Goal: Task Accomplishment & Management: Use online tool/utility

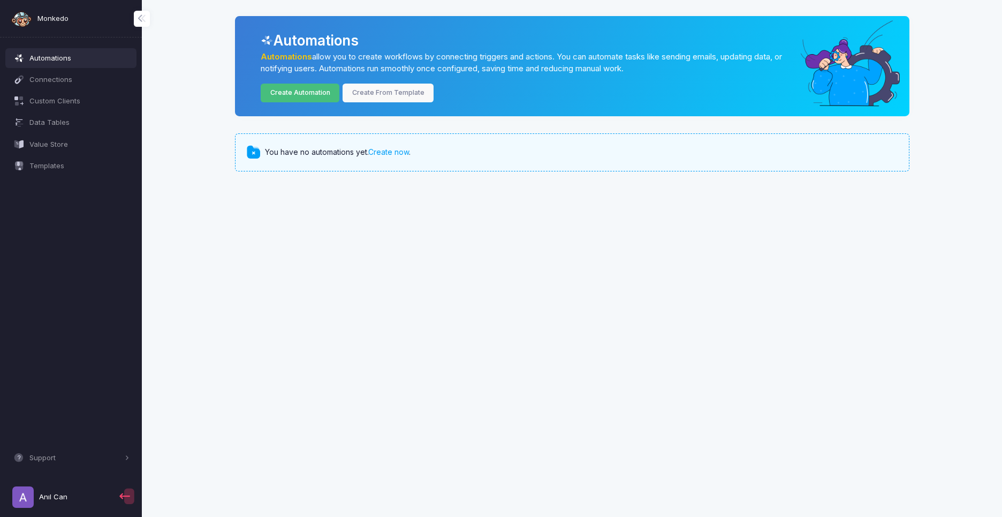
click at [311, 97] on link "Create Automation" at bounding box center [300, 93] width 79 height 19
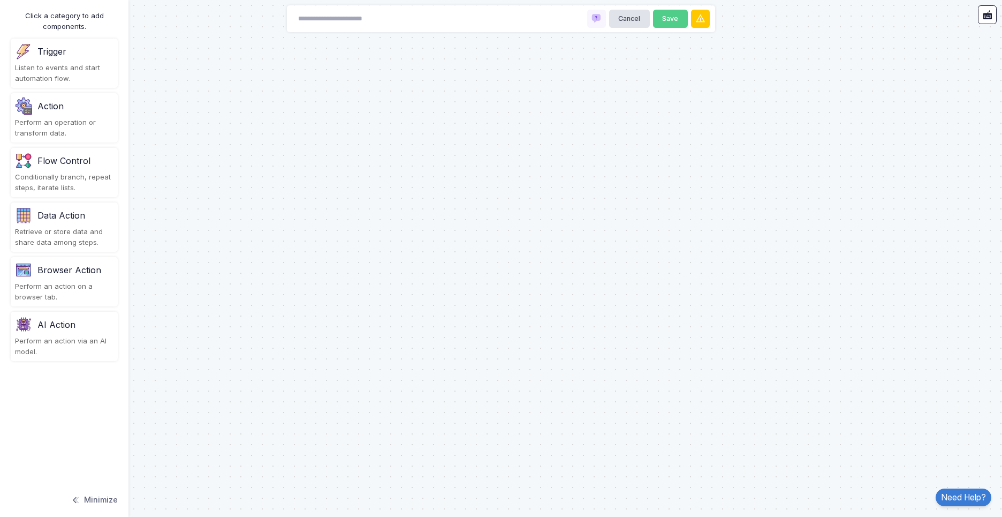
click at [78, 54] on div "Trigger" at bounding box center [64, 51] width 99 height 17
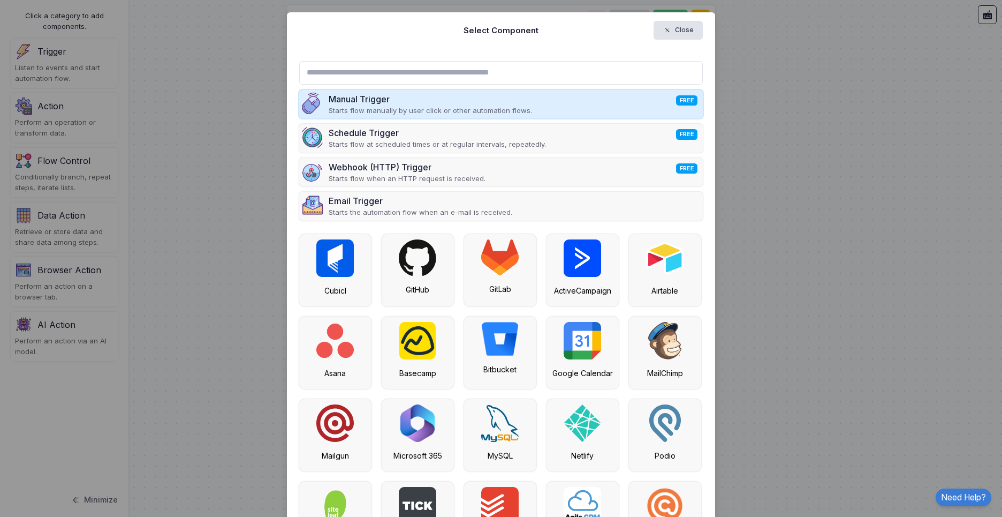
click at [383, 100] on div "Manual Trigger FREE" at bounding box center [430, 99] width 203 height 13
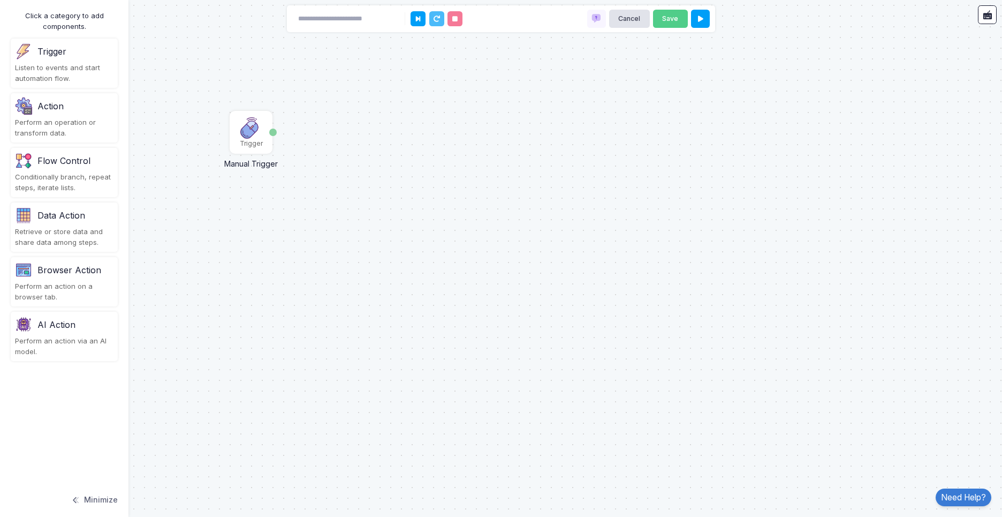
drag, startPoint x: 471, startPoint y: 111, endPoint x: 246, endPoint y: 133, distance: 225.9
drag, startPoint x: 252, startPoint y: 142, endPoint x: 281, endPoint y: 200, distance: 64.6
click at [261, 154] on div "Trigger" at bounding box center [249, 150] width 23 height 10
drag, startPoint x: 90, startPoint y: 125, endPoint x: 559, endPoint y: 192, distance: 473.7
click at [559, 192] on automation-editor "Trigger Manual Trigger Done Cancel Save Click a category to add components. Tri…" at bounding box center [501, 258] width 1002 height 517
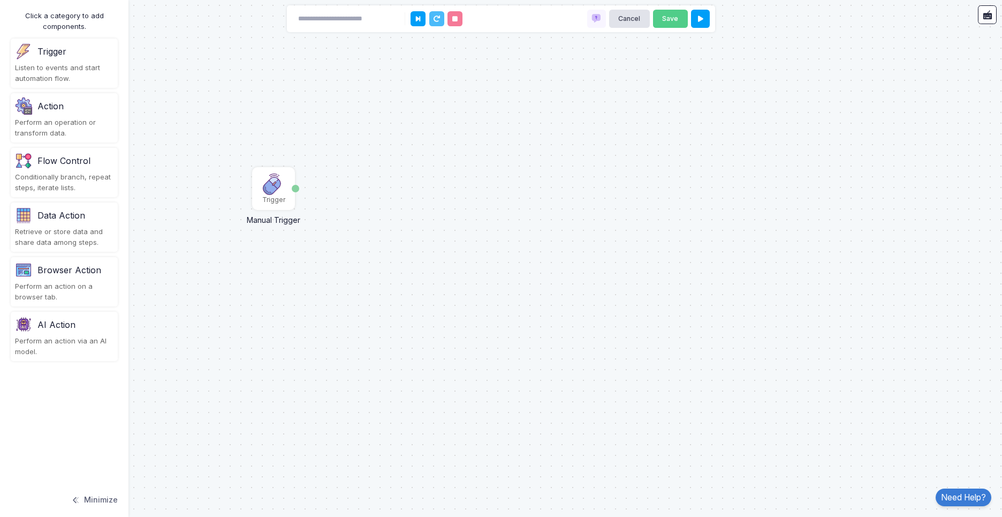
click at [39, 91] on div "Click a category to add components. Trigger Listen to events and start automati…" at bounding box center [64, 258] width 128 height 517
click at [51, 123] on div "Perform an operation or transform data." at bounding box center [64, 127] width 99 height 21
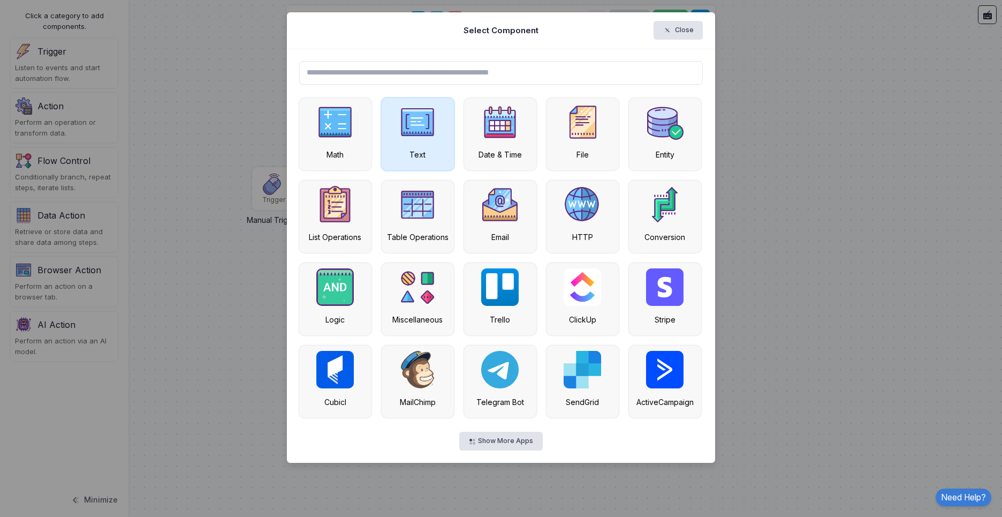
click at [402, 126] on img at bounding box center [417, 121] width 37 height 37
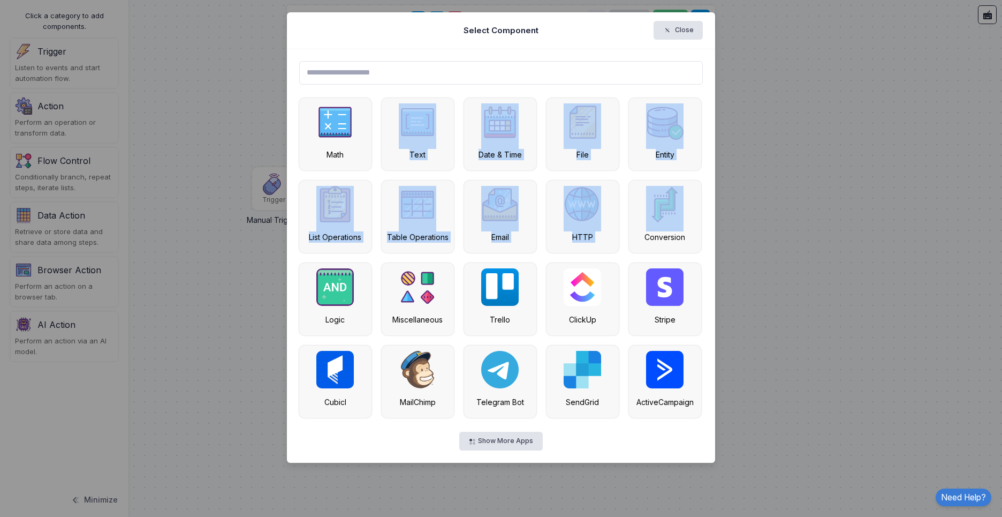
drag, startPoint x: 437, startPoint y: 132, endPoint x: 789, endPoint y: 212, distance: 360.8
click at [789, 212] on ngb-modal-window "Select Component Close Math Text Date & Time File Entity List Operations Table …" at bounding box center [501, 258] width 1002 height 517
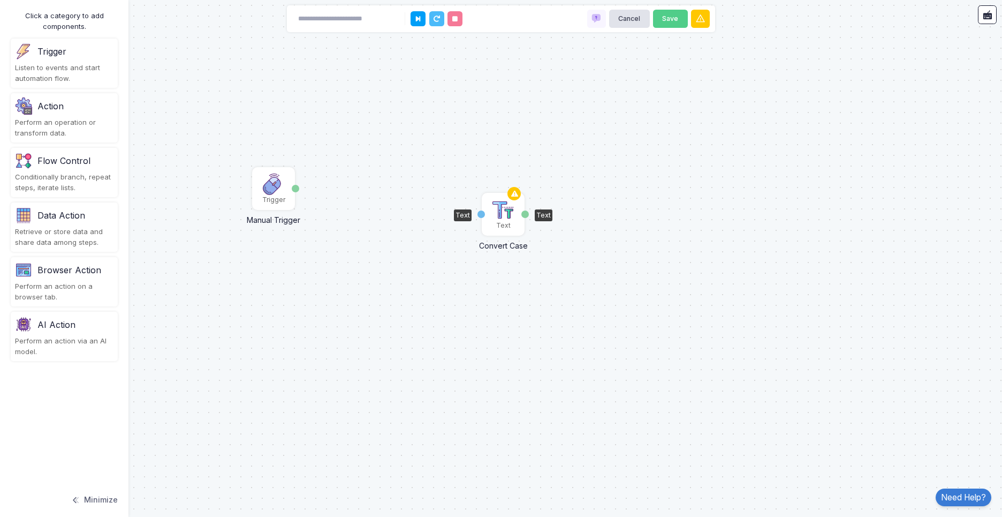
click at [503, 214] on img at bounding box center [503, 209] width 21 height 21
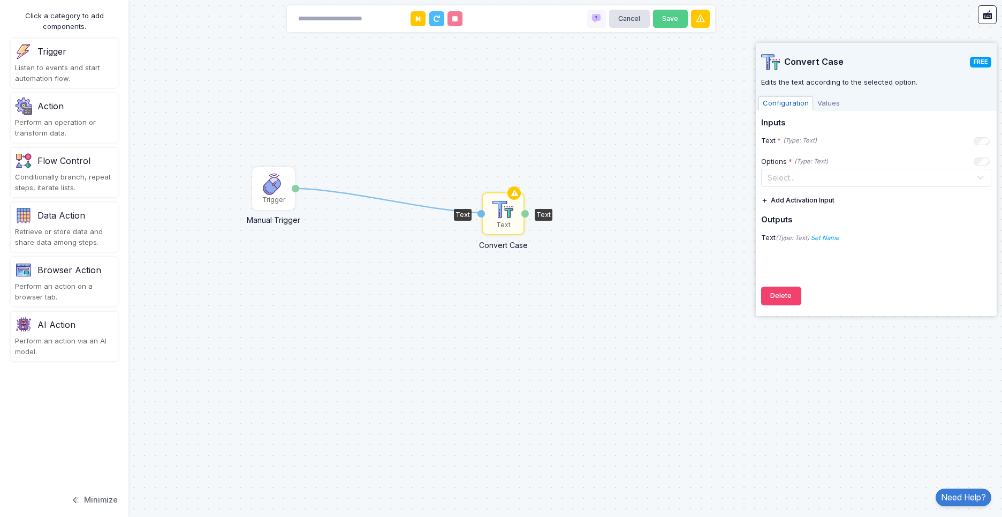
drag, startPoint x: 296, startPoint y: 188, endPoint x: 484, endPoint y: 213, distance: 190.5
click at [1, 1] on div "1 Trigger Manual Trigger Done Text Convert Case Text Text" at bounding box center [0, 0] width 1 height 1
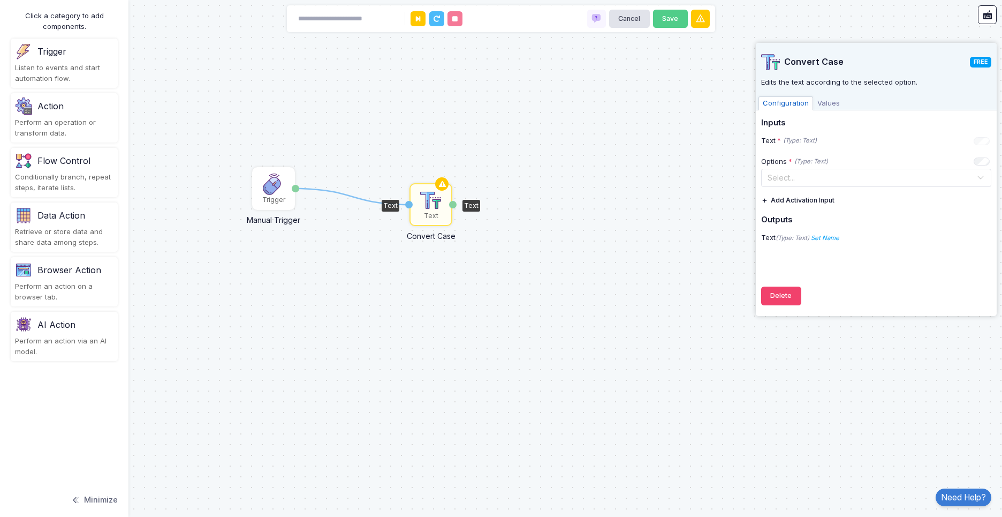
drag, startPoint x: 501, startPoint y: 218, endPoint x: 430, endPoint y: 210, distance: 70.6
click at [430, 211] on div "Text" at bounding box center [431, 216] width 14 height 10
click at [610, 221] on div "1 Trigger Manual Trigger Done Text Convert Case Text Text" at bounding box center [501, 258] width 1002 height 517
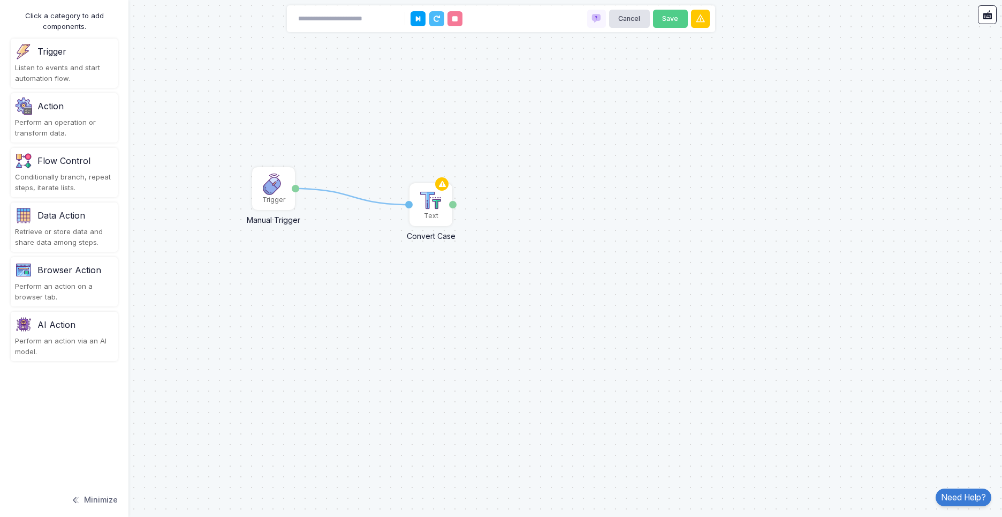
click at [427, 19] on div at bounding box center [439, 18] width 56 height 15
click at [421, 20] on button at bounding box center [418, 18] width 15 height 15
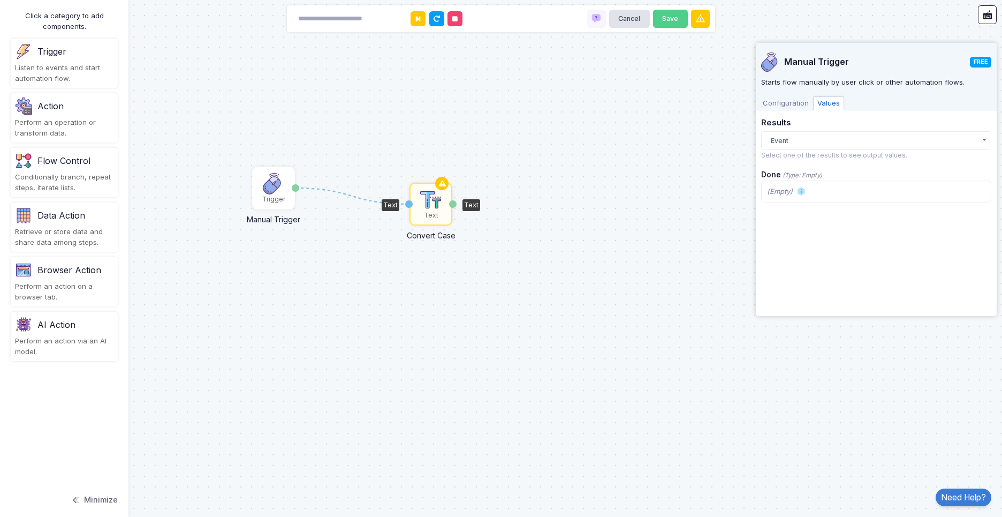
click at [562, 198] on div "1 Trigger Manual Trigger Done Text Convert Case Text Text" at bounding box center [501, 258] width 1002 height 517
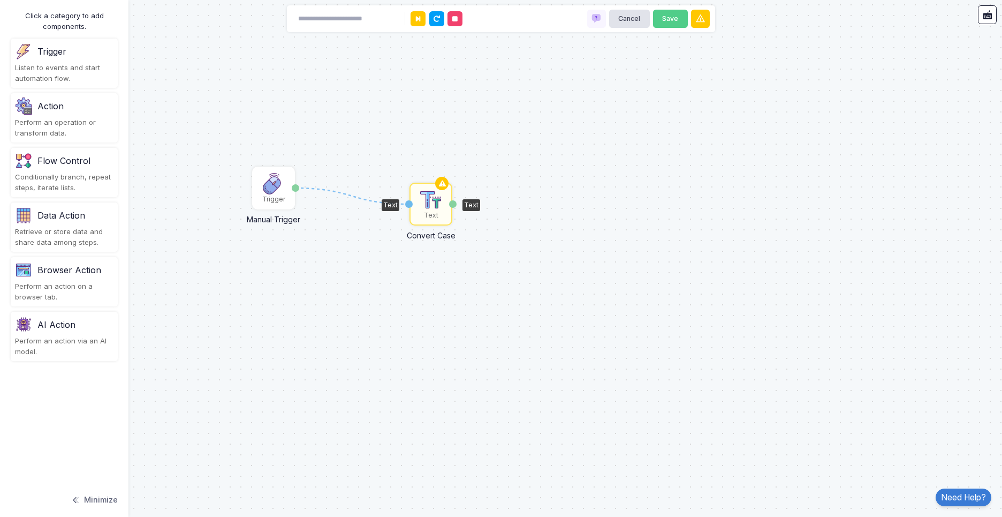
drag, startPoint x: 589, startPoint y: 192, endPoint x: 696, endPoint y: 200, distance: 107.3
click at [690, 201] on div "1 Trigger Manual Trigger Done Text Convert Case Text Text" at bounding box center [501, 258] width 1002 height 517
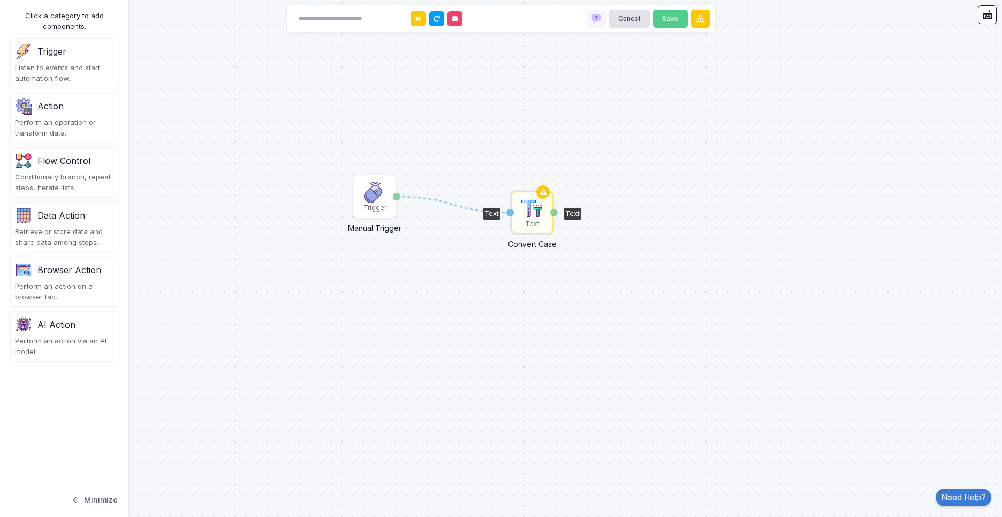
click at [44, 11] on div "Click a category to add components." at bounding box center [64, 21] width 107 height 21
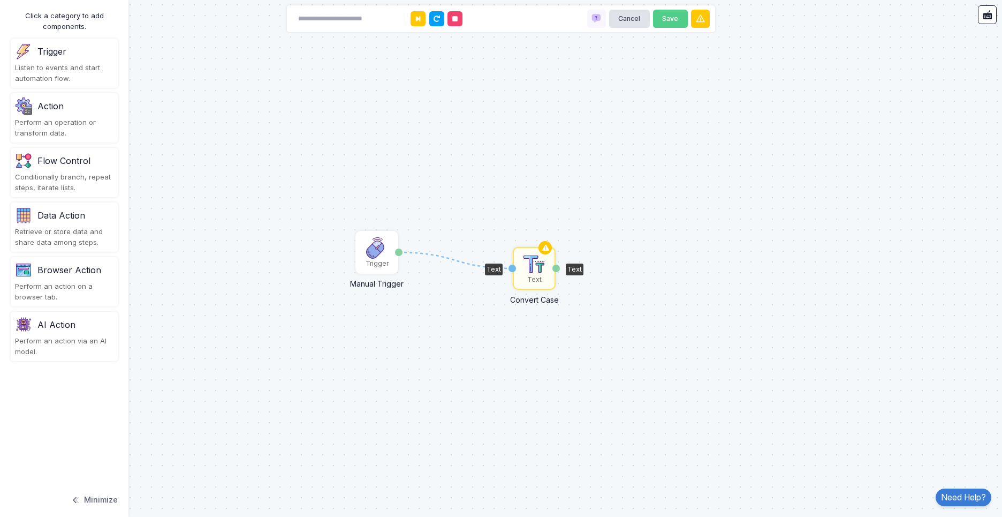
drag, startPoint x: 728, startPoint y: 168, endPoint x: 779, endPoint y: 257, distance: 102.7
click at [771, 256] on div "1 Trigger Manual Trigger Done Text Convert Case Text Text" at bounding box center [501, 258] width 1002 height 517
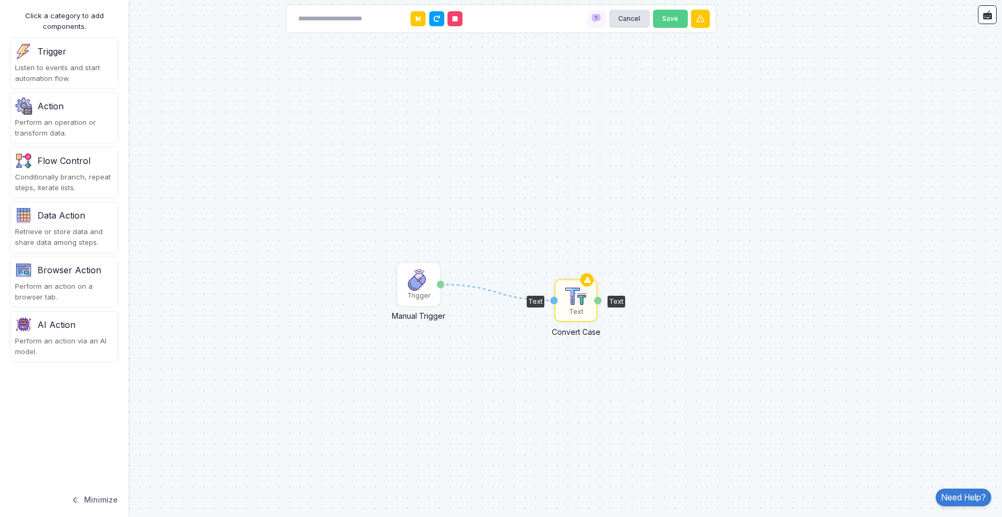
click at [93, 501] on button "Minimize" at bounding box center [94, 500] width 47 height 24
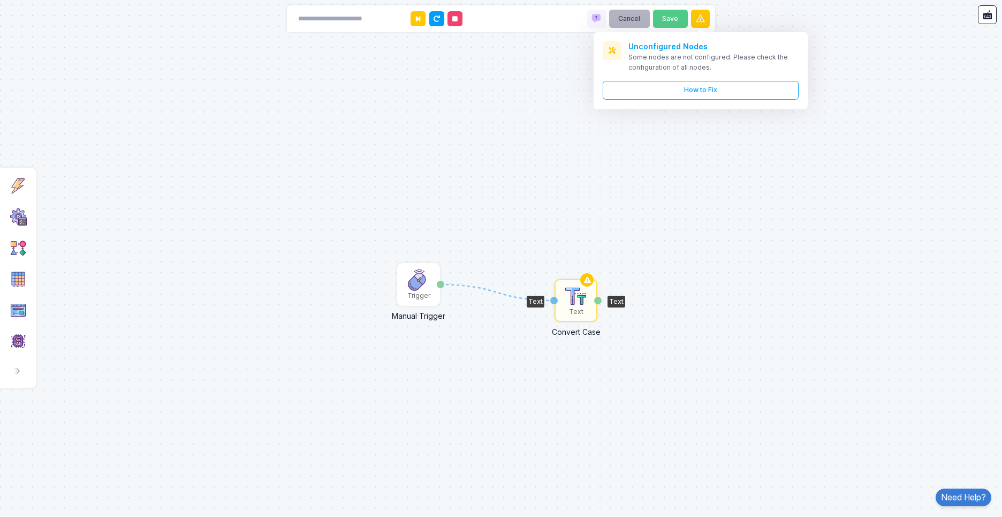
click at [648, 16] on button "Cancel" at bounding box center [629, 19] width 41 height 19
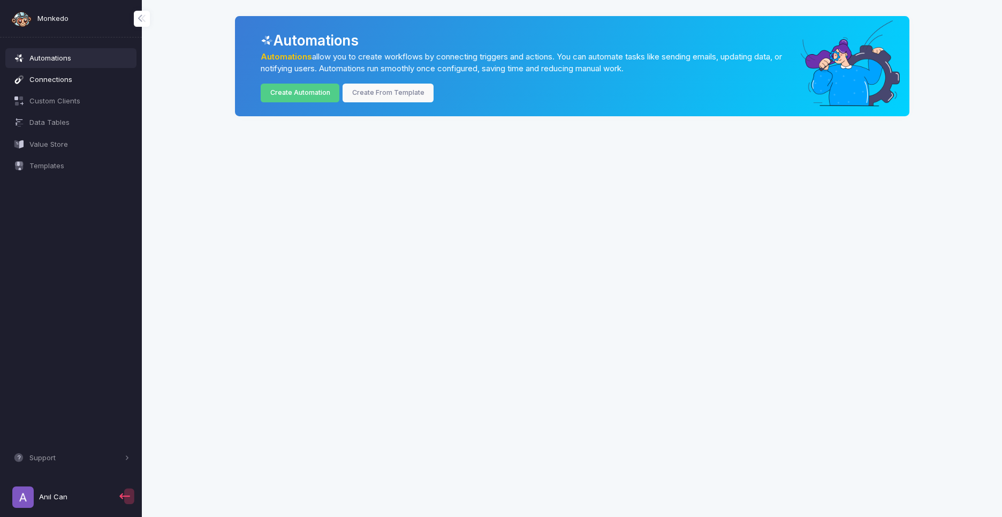
click at [68, 84] on span "Connections" at bounding box center [79, 79] width 100 height 11
